Goal: Find specific page/section: Find specific page/section

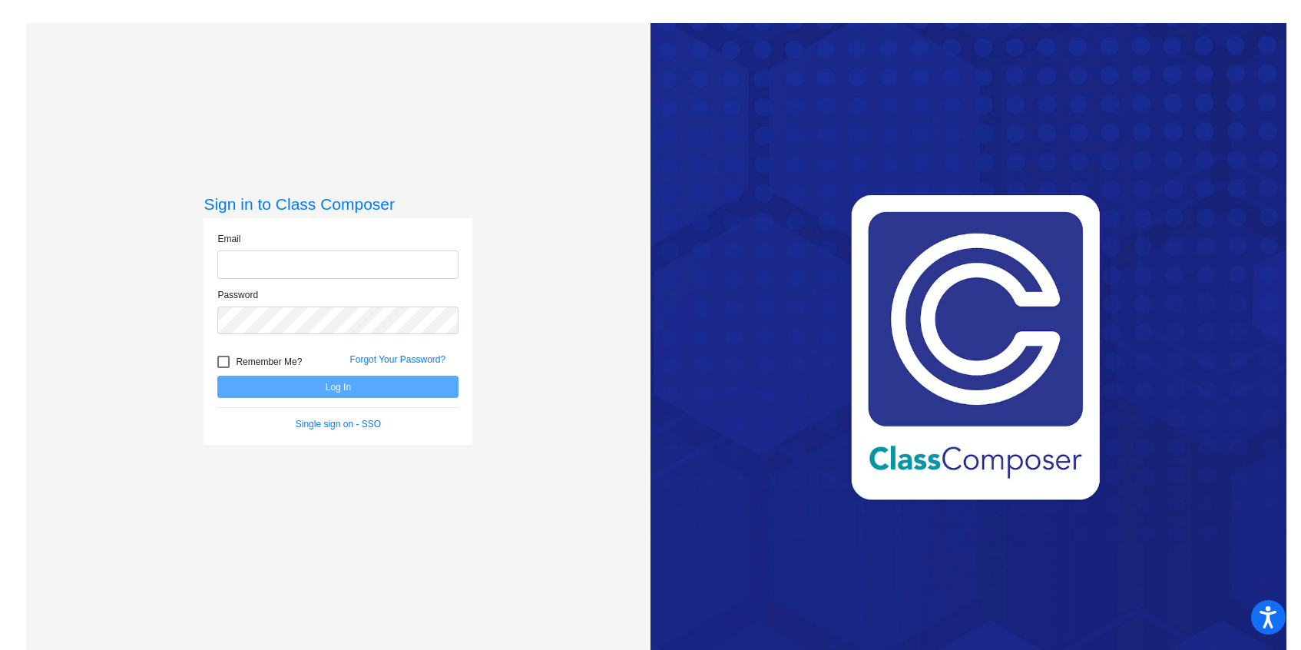
type input "[EMAIL_ADDRESS][DOMAIN_NAME]"
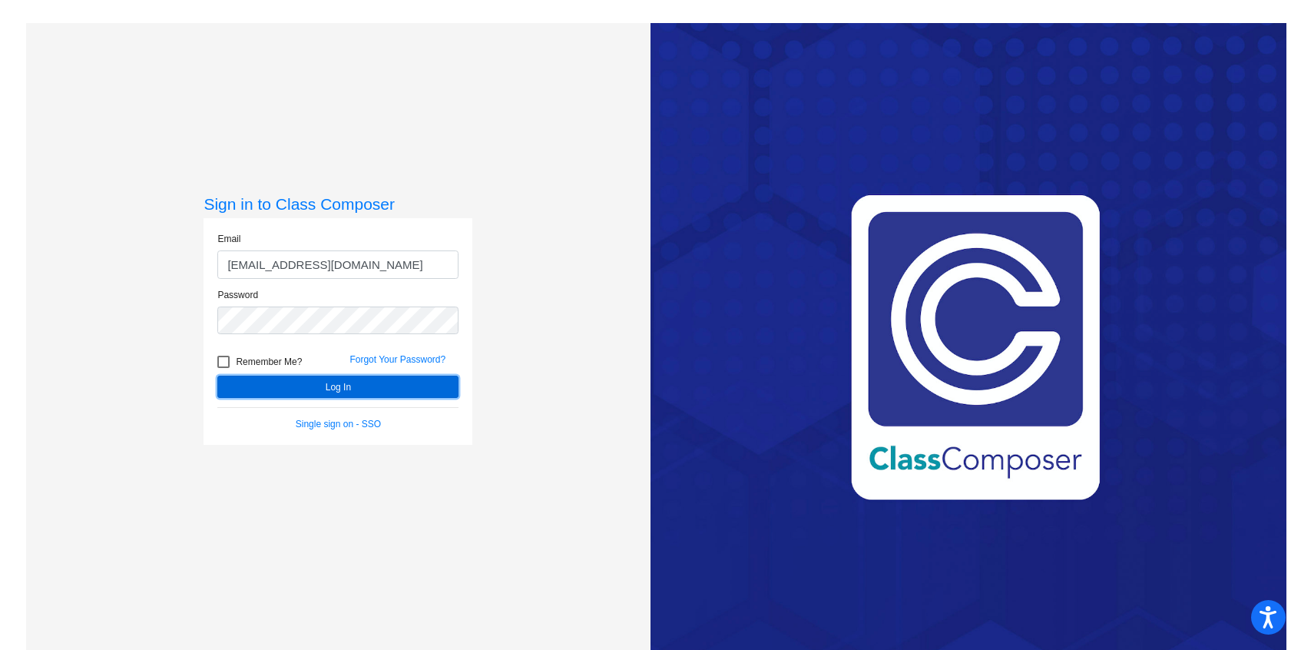
click at [309, 380] on button "Log In" at bounding box center [337, 386] width 241 height 22
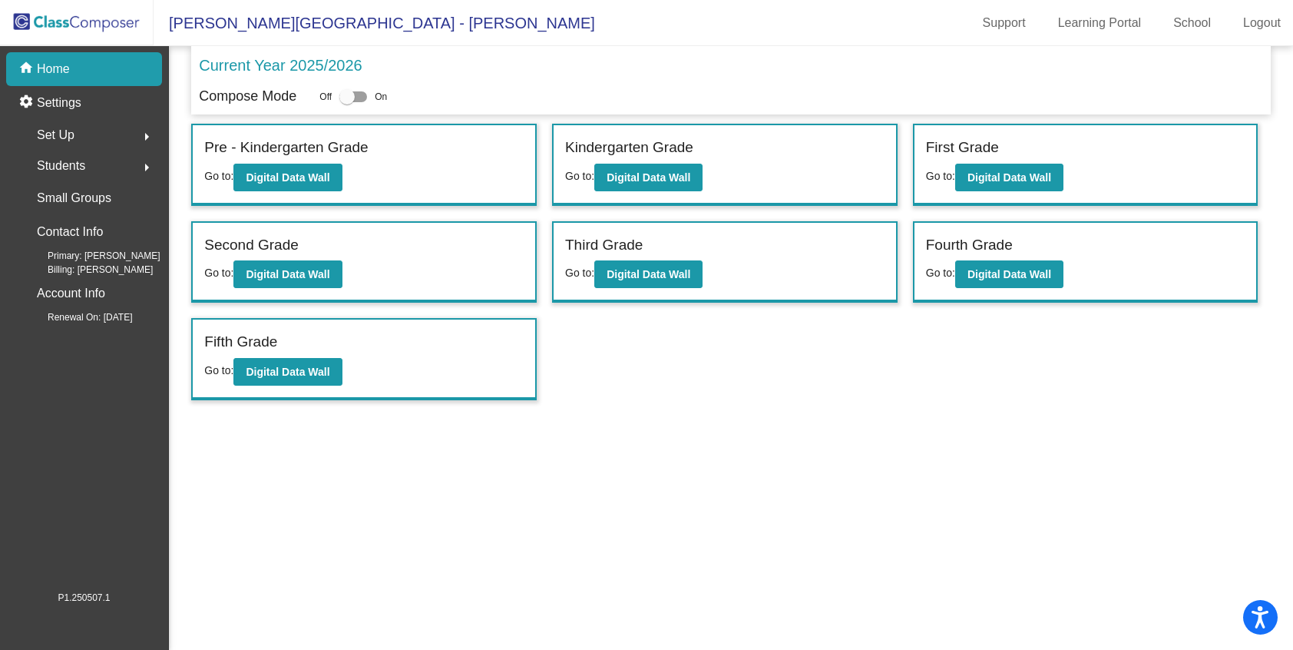
click at [431, 325] on div "Fifth Grade Go to: Digital Data Wall" at bounding box center [364, 358] width 342 height 79
click at [293, 379] on button "Digital Data Wall" at bounding box center [287, 372] width 108 height 28
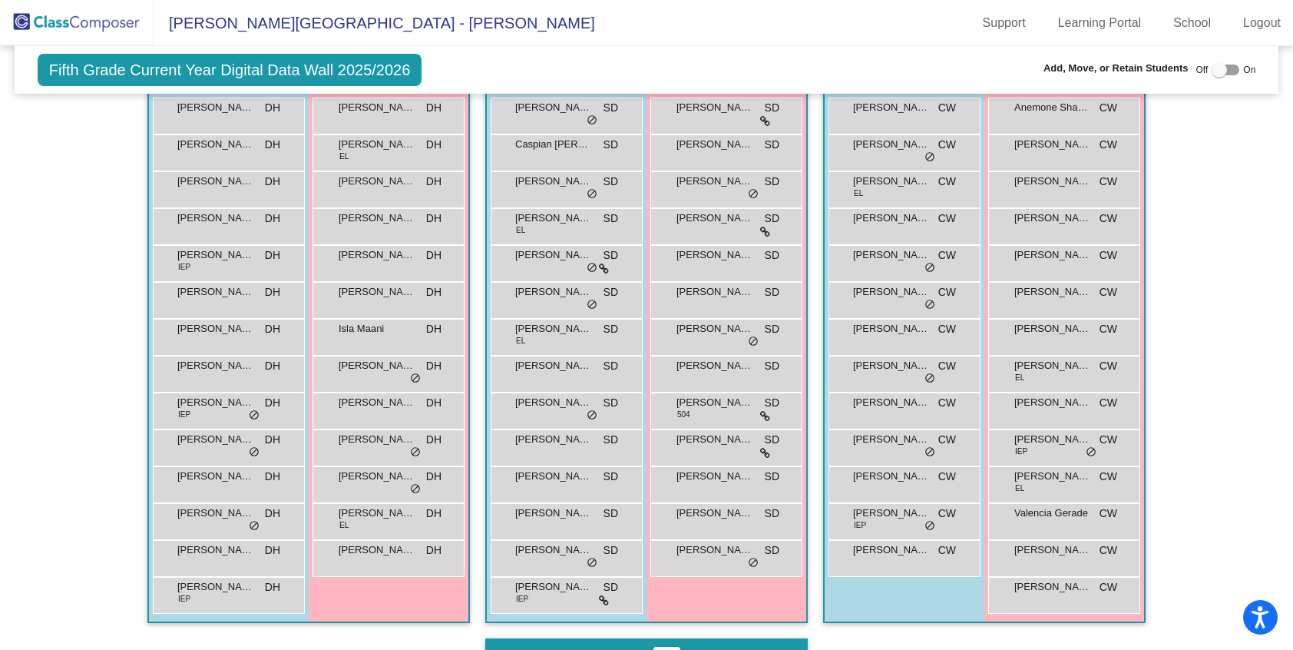
scroll to position [367, 0]
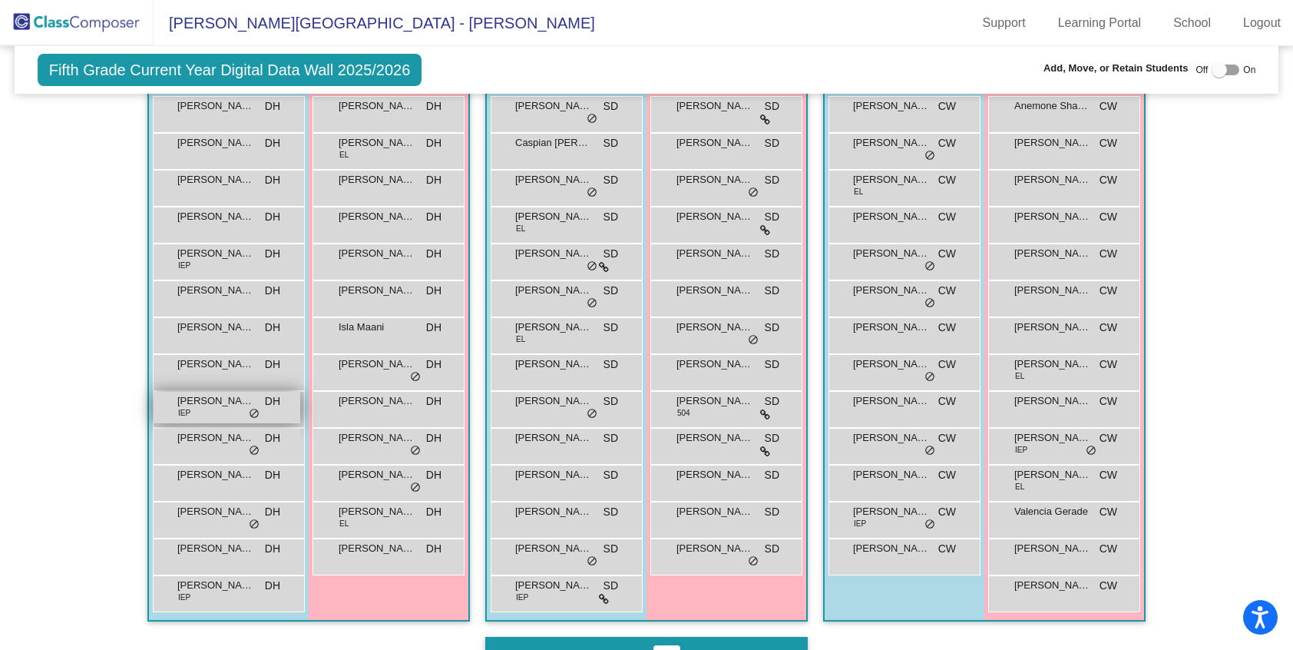
click at [204, 413] on div "[PERSON_NAME] [PERSON_NAME] IEP DH lock do_not_disturb_alt" at bounding box center [227, 407] width 147 height 31
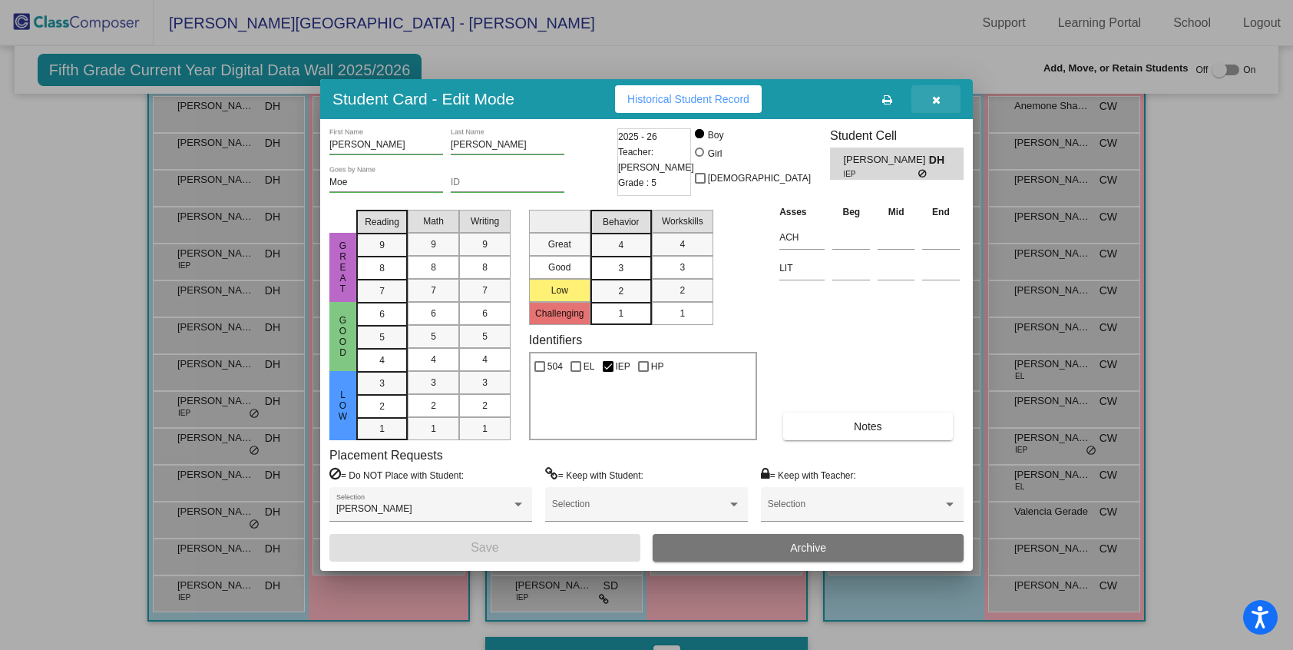
click at [937, 102] on icon "button" at bounding box center [936, 99] width 8 height 11
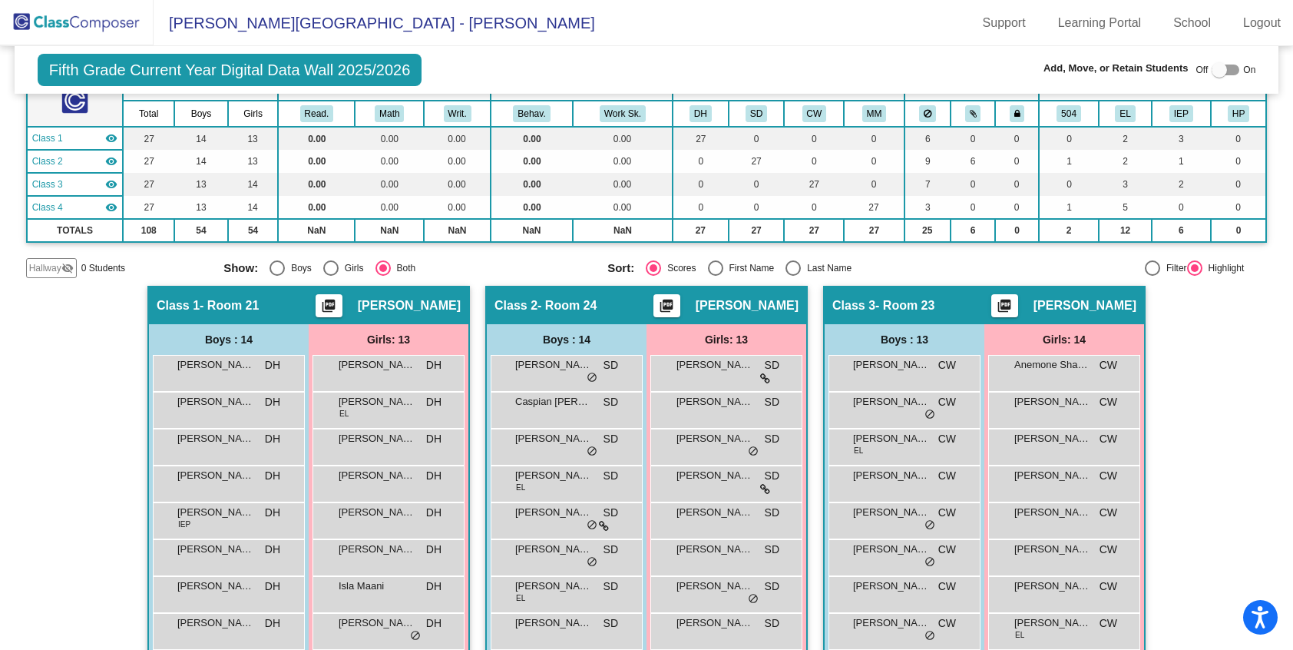
scroll to position [113, 0]
